Goal: Transaction & Acquisition: Purchase product/service

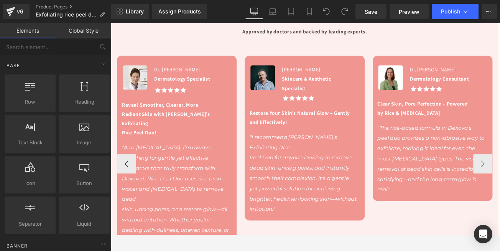
scroll to position [599, 0]
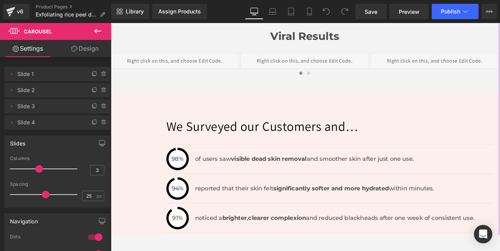
scroll to position [1335, 0]
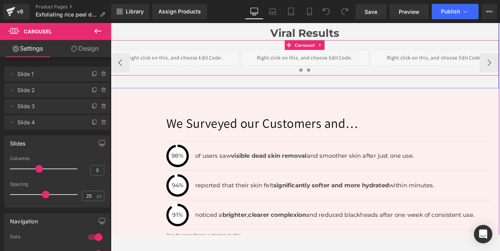
click at [345, 77] on span at bounding box center [347, 79] width 4 height 4
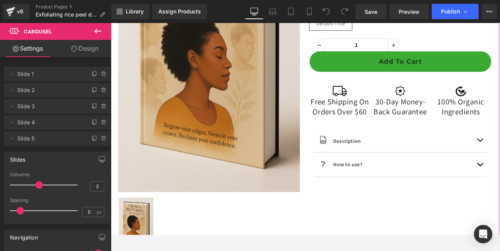
scroll to position [184, 0]
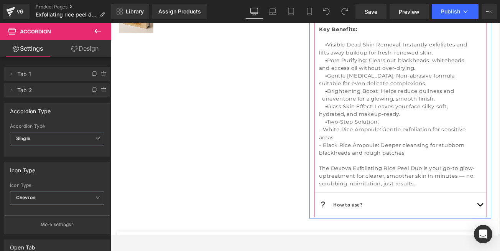
scroll to position [461, 0]
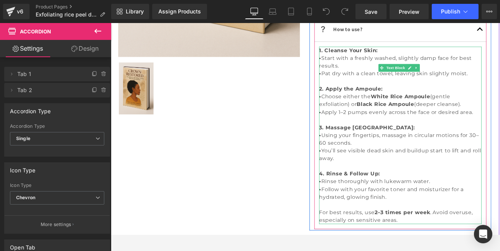
scroll to position [301, 0]
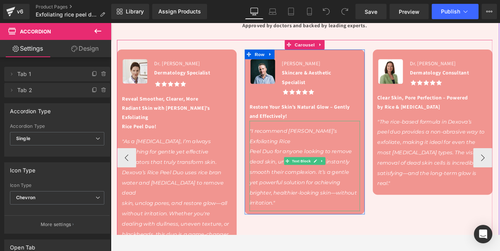
scroll to position [599, 0]
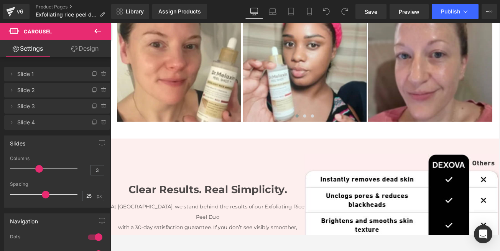
scroll to position [967, 0]
